Goal: Transaction & Acquisition: Purchase product/service

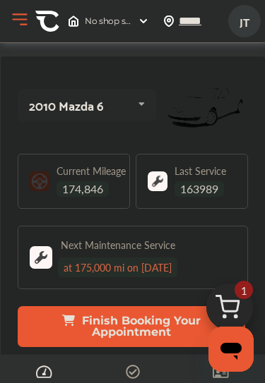
click at [85, 184] on span "174,846" at bounding box center [82, 189] width 52 height 16
click at [82, 196] on span "174,846" at bounding box center [82, 189] width 52 height 16
click at [91, 187] on span "174,846" at bounding box center [82, 189] width 52 height 16
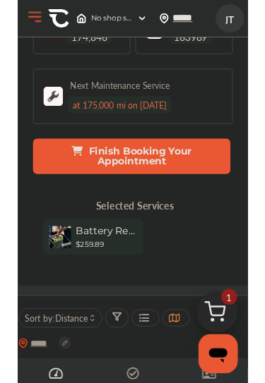
scroll to position [131, 0]
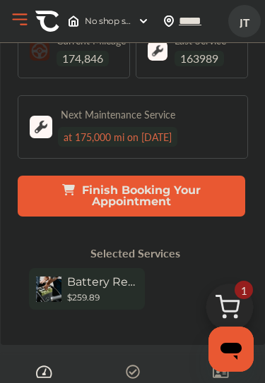
click at [61, 282] on img at bounding box center [48, 289] width 25 height 25
click at [239, 280] on img at bounding box center [230, 311] width 68 height 68
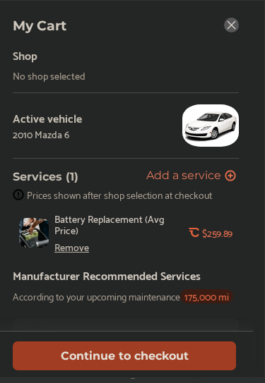
click at [67, 252] on div "Remove" at bounding box center [71, 246] width 35 height 11
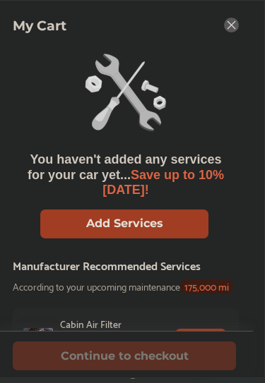
click at [61, 220] on button "Add Services" at bounding box center [124, 224] width 168 height 29
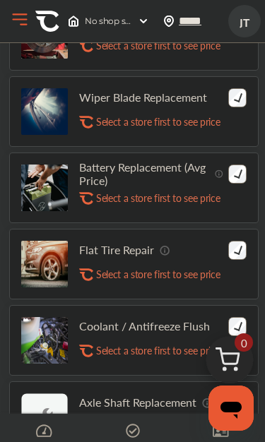
scroll to position [892, 0]
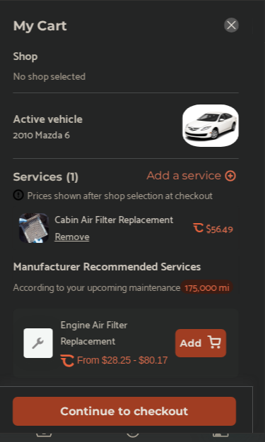
click at [224, 30] on icon at bounding box center [231, 25] width 15 height 15
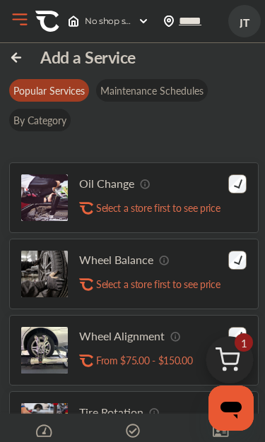
scroll to position [126, 0]
click at [258, 167] on div "Oil Change .st0{fill:#FA4A1C;} Select a store first to see price" at bounding box center [133, 198] width 249 height 71
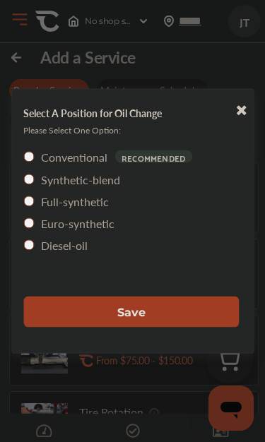
click at [50, 309] on button "Save" at bounding box center [130, 311] width 215 height 31
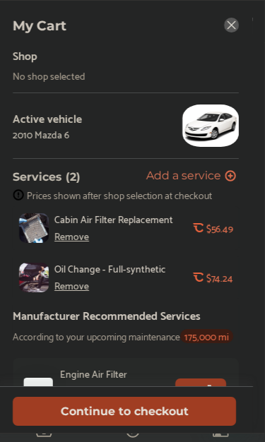
click at [196, 383] on button "Continue to checkout" at bounding box center [124, 411] width 223 height 29
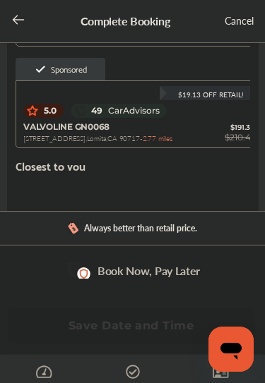
scroll to position [291, 0]
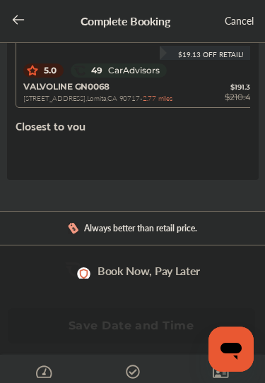
click at [30, 147] on div "Sponsored shops Sponsored $19.13 Off Retail! 5.0 41 CarAdvisors $19.13 Off Reta…" at bounding box center [133, 20] width 234 height 302
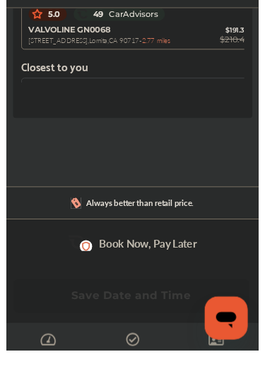
scroll to position [335, 0]
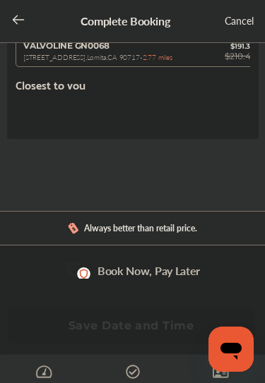
click at [233, 58] on div "VALVOLINE GN0068 [STREET_ADDRESS] - 2.77 miles $191.34 $210.47" at bounding box center [139, 51] width 232 height 23
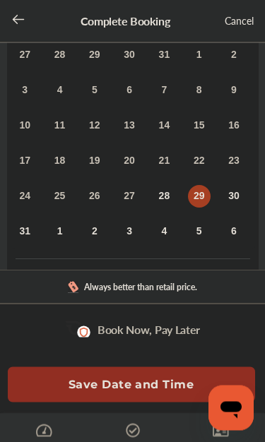
scroll to position [150, 0]
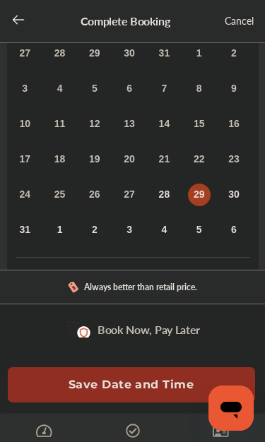
click at [168, 234] on div "4" at bounding box center [163, 230] width 23 height 23
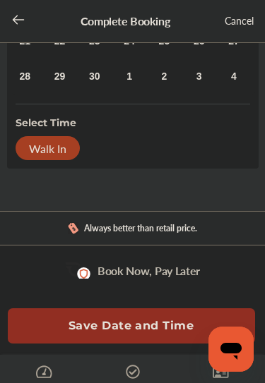
scroll to position [301, 0]
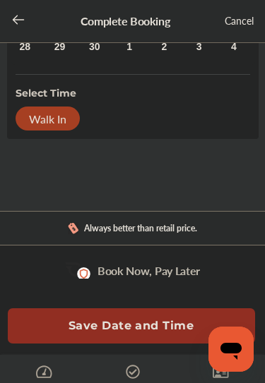
click at [33, 108] on div "Walk In" at bounding box center [48, 119] width 64 height 24
click at [25, 121] on div "Walk In" at bounding box center [48, 119] width 64 height 24
click at [157, 320] on button "Save Date and Time" at bounding box center [131, 325] width 247 height 35
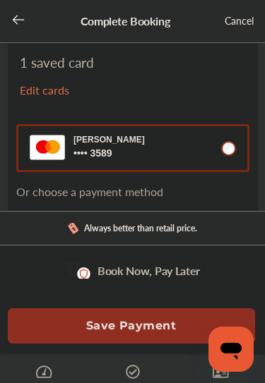
scroll to position [167, 0]
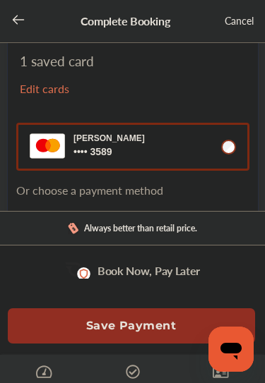
click at [40, 139] on rect at bounding box center [47, 145] width 35 height 24
click at [136, 138] on button "[PERSON_NAME] 3589 3589" at bounding box center [132, 147] width 233 height 48
click at [135, 138] on button "[PERSON_NAME] 3589 3589" at bounding box center [132, 147] width 233 height 48
click at [179, 140] on button "[PERSON_NAME] 3589 3589" at bounding box center [132, 147] width 233 height 48
click at [179, 139] on button "[PERSON_NAME] 3589 3589" at bounding box center [132, 147] width 233 height 48
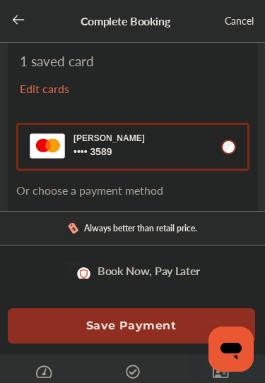
click at [33, 89] on p "Edit cards" at bounding box center [74, 88] width 109 height 16
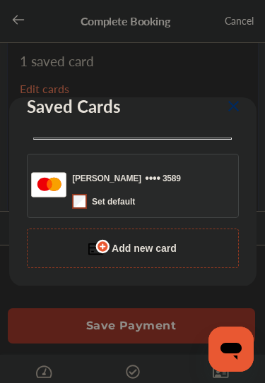
scroll to position [35, 0]
click at [106, 247] on img at bounding box center [98, 248] width 21 height 21
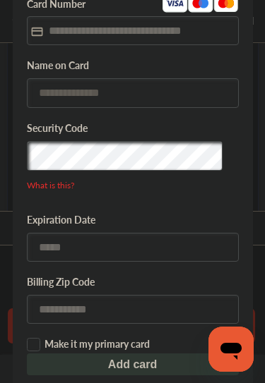
click at [40, 94] on input "text" at bounding box center [133, 92] width 212 height 29
click at [44, 30] on input "text" at bounding box center [133, 30] width 212 height 29
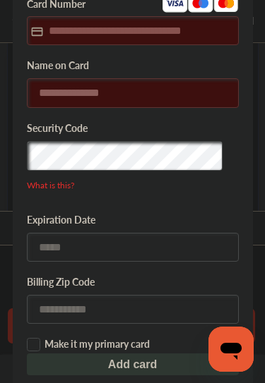
click at [47, 23] on input "text" at bounding box center [133, 30] width 212 height 29
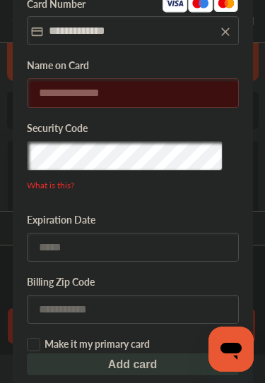
type input "**********"
click at [235, 26] on input "**********" at bounding box center [133, 30] width 212 height 29
